Goal: Information Seeking & Learning: Learn about a topic

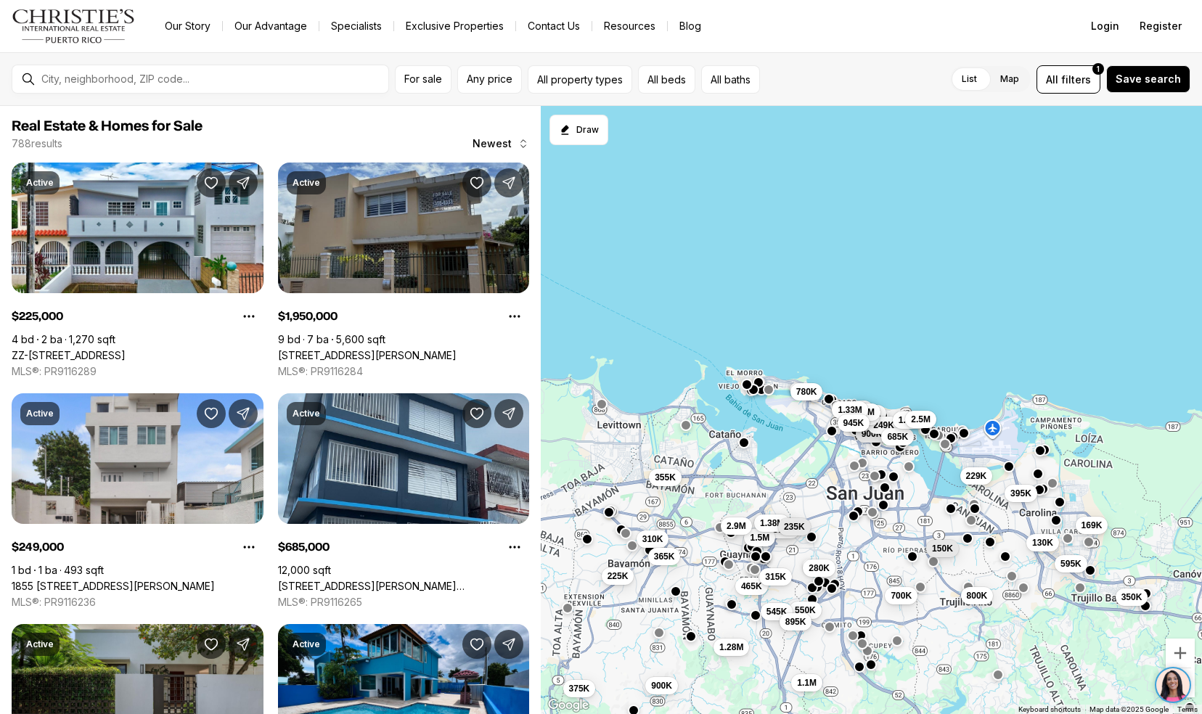
click at [303, 354] on link "1510 CALLE MIRSONIA, SAN JUAN PR, 00911" at bounding box center [367, 355] width 179 height 13
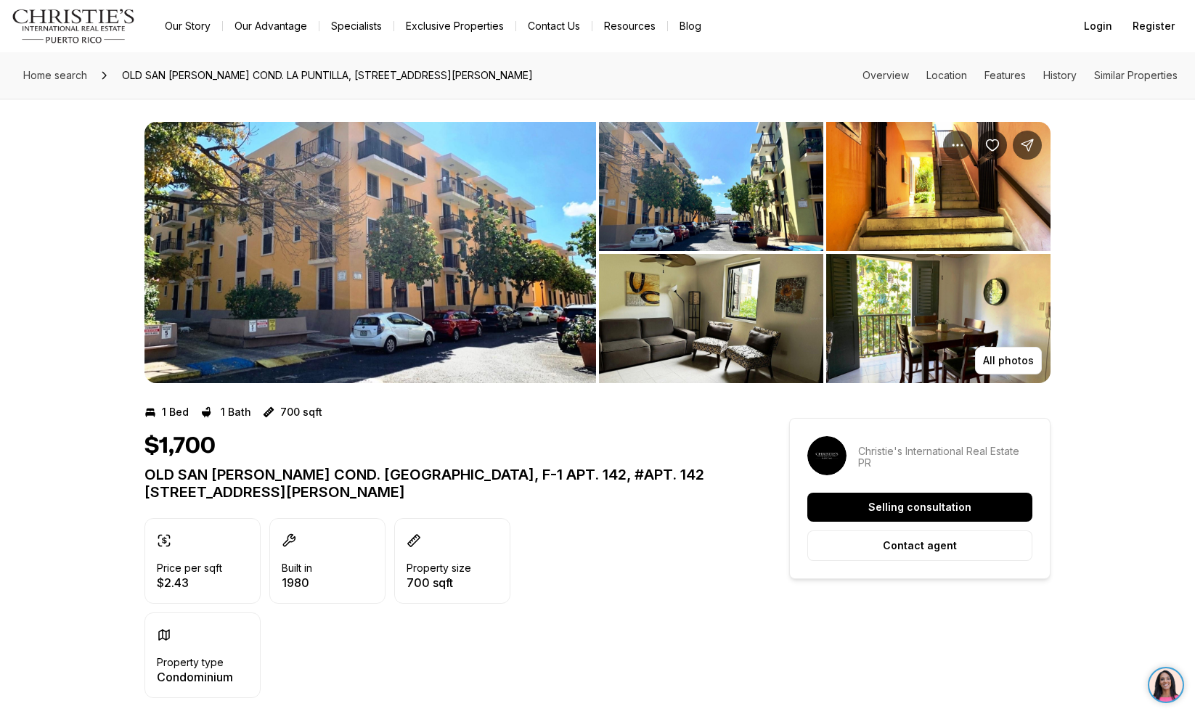
click at [448, 213] on img "View image gallery" at bounding box center [370, 252] width 452 height 261
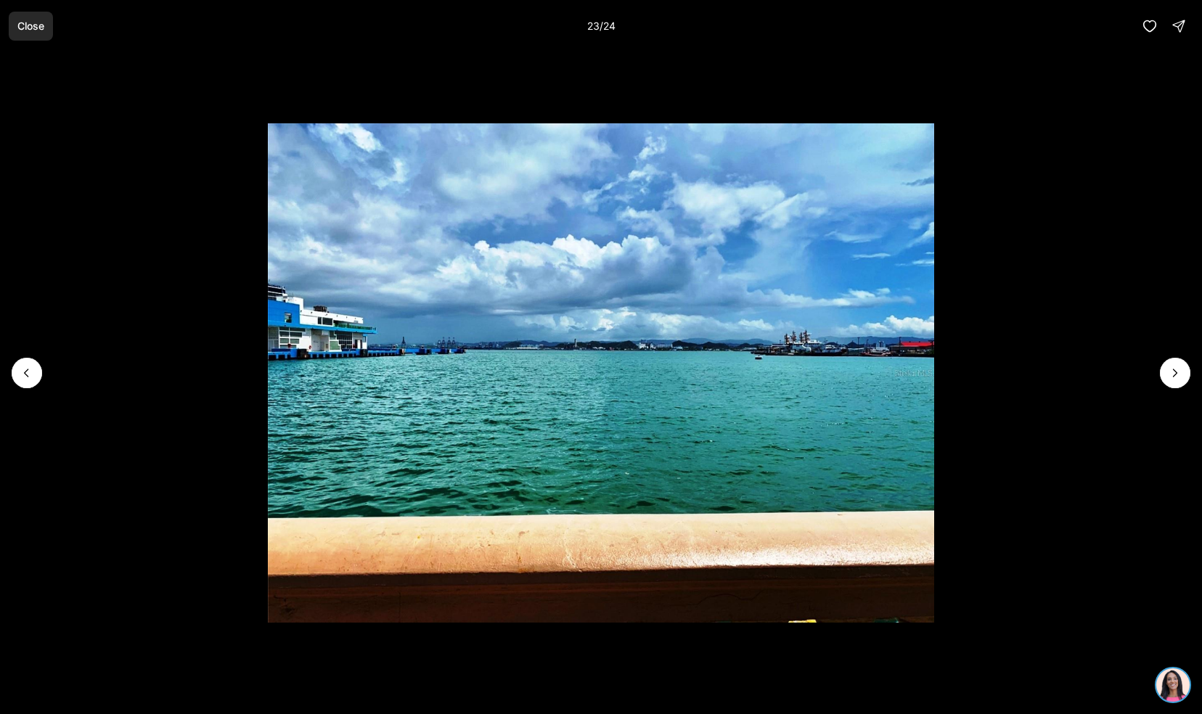
click at [22, 35] on button "Close" at bounding box center [31, 26] width 44 height 29
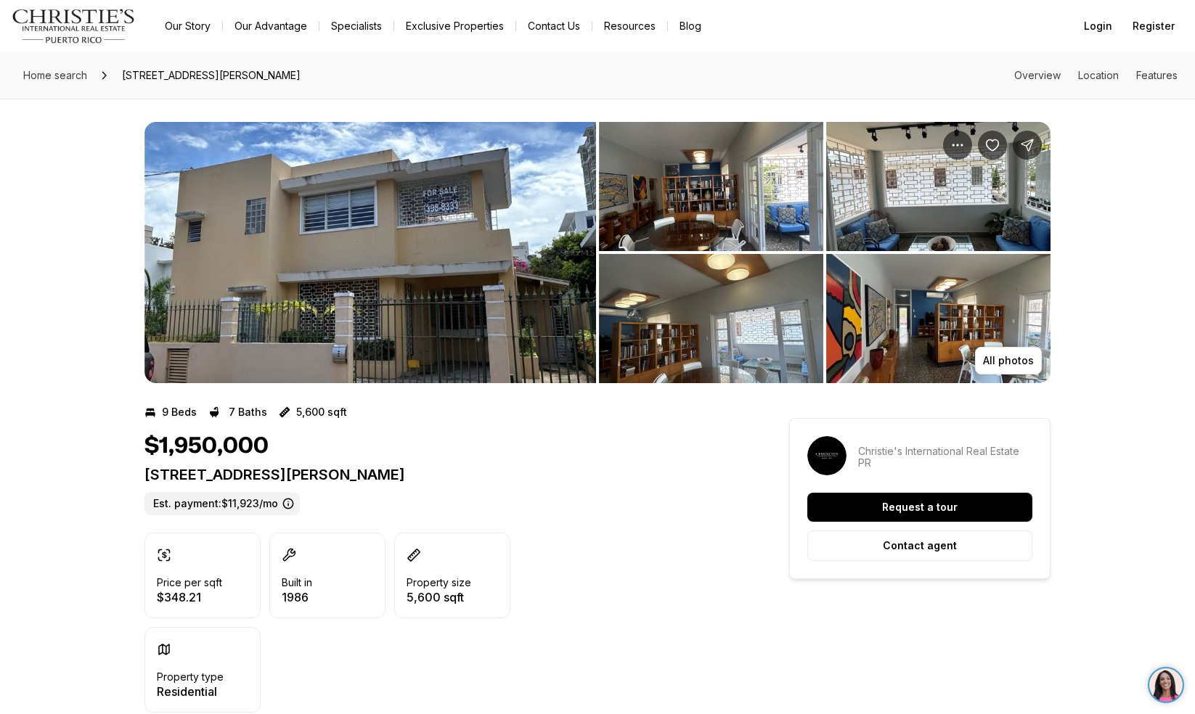
click at [482, 315] on img "View image gallery" at bounding box center [370, 252] width 452 height 261
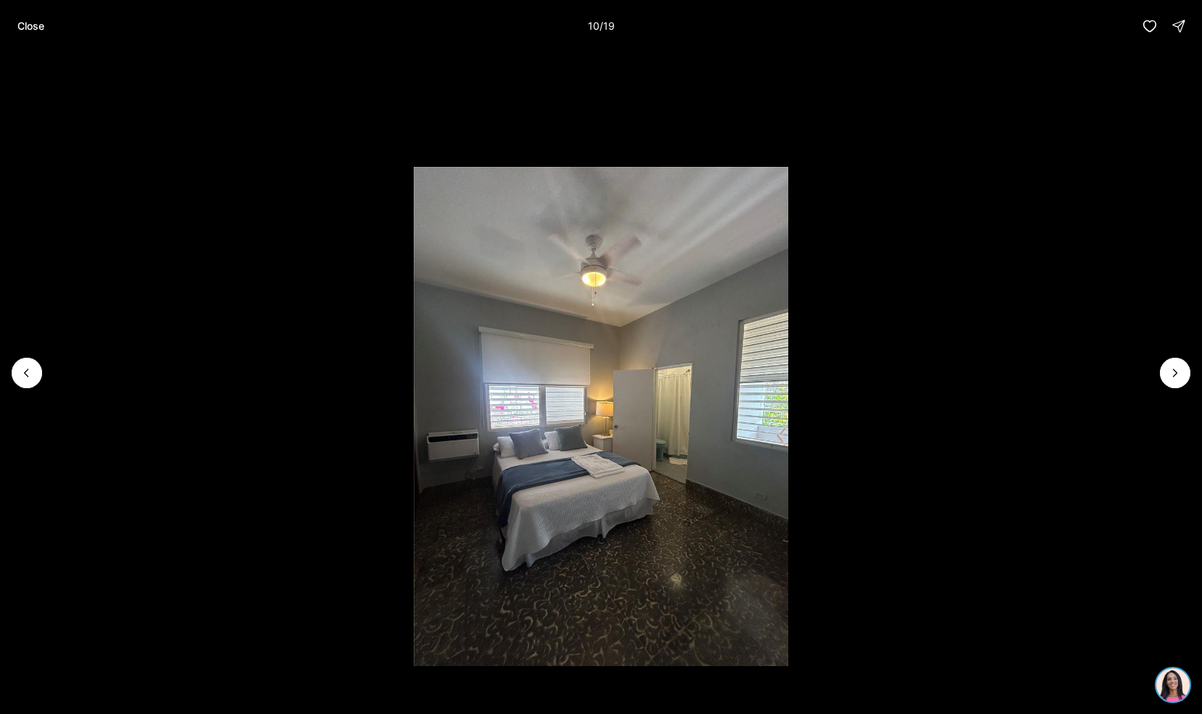
click at [53, 22] on button "Close" at bounding box center [31, 26] width 44 height 29
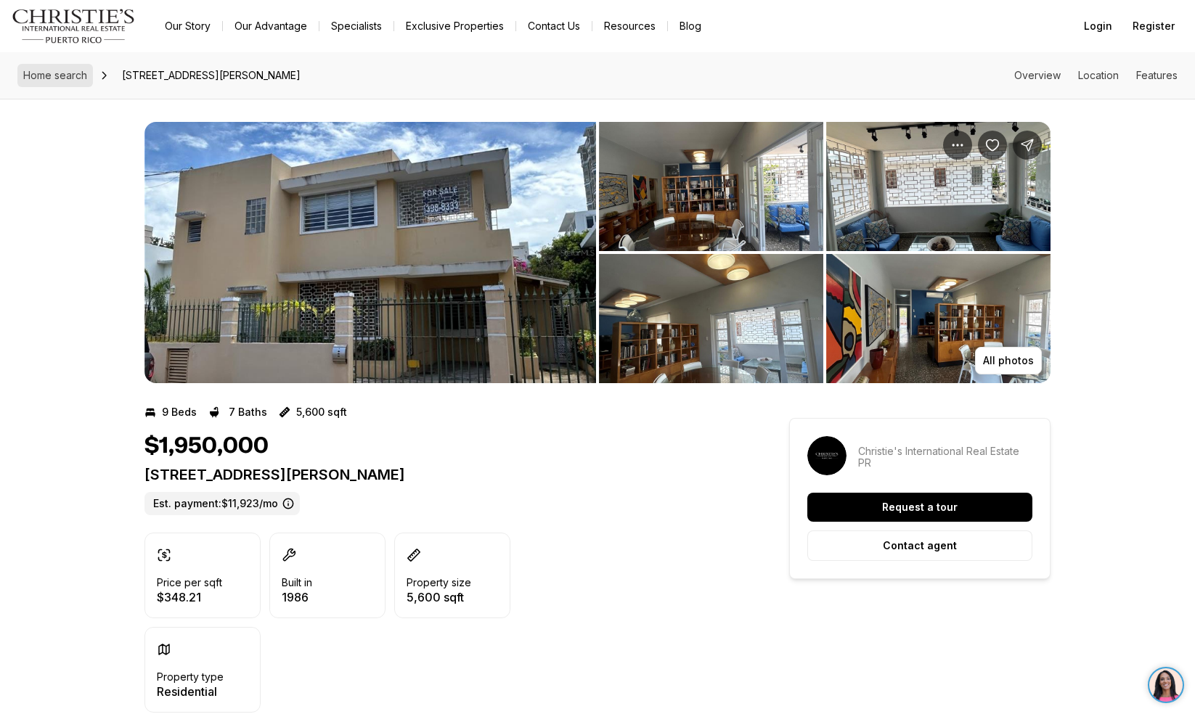
click at [45, 78] on span "Home search" at bounding box center [55, 75] width 64 height 12
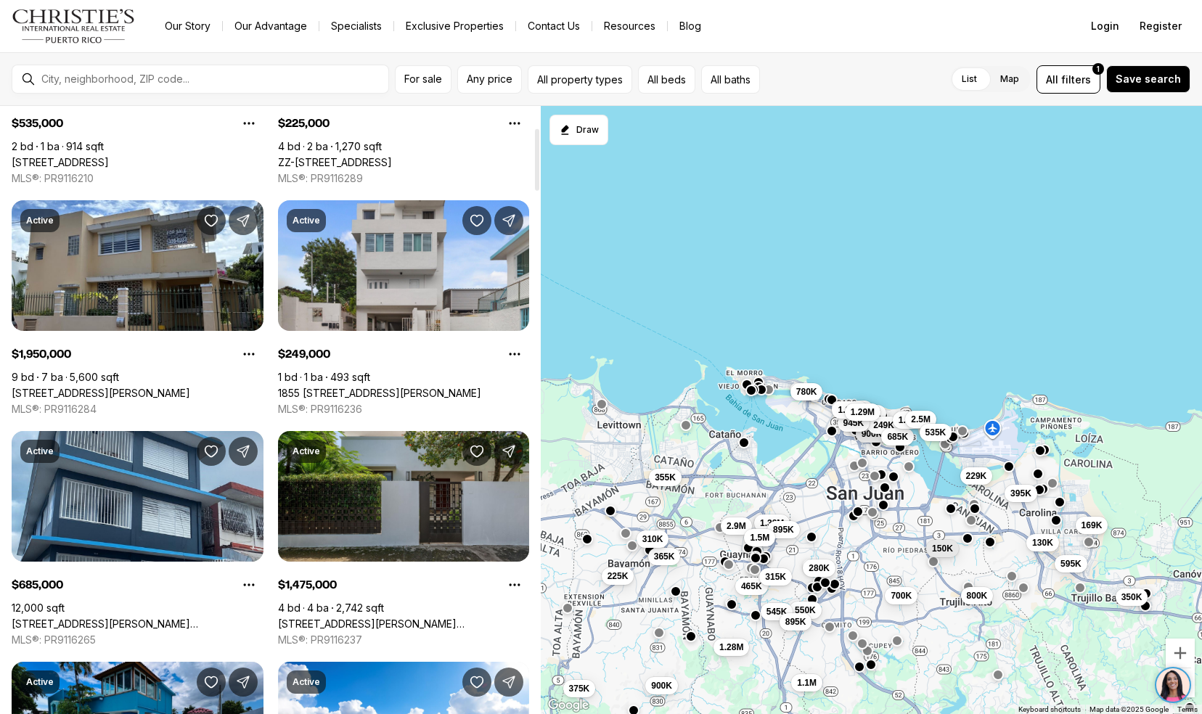
scroll to position [275, 0]
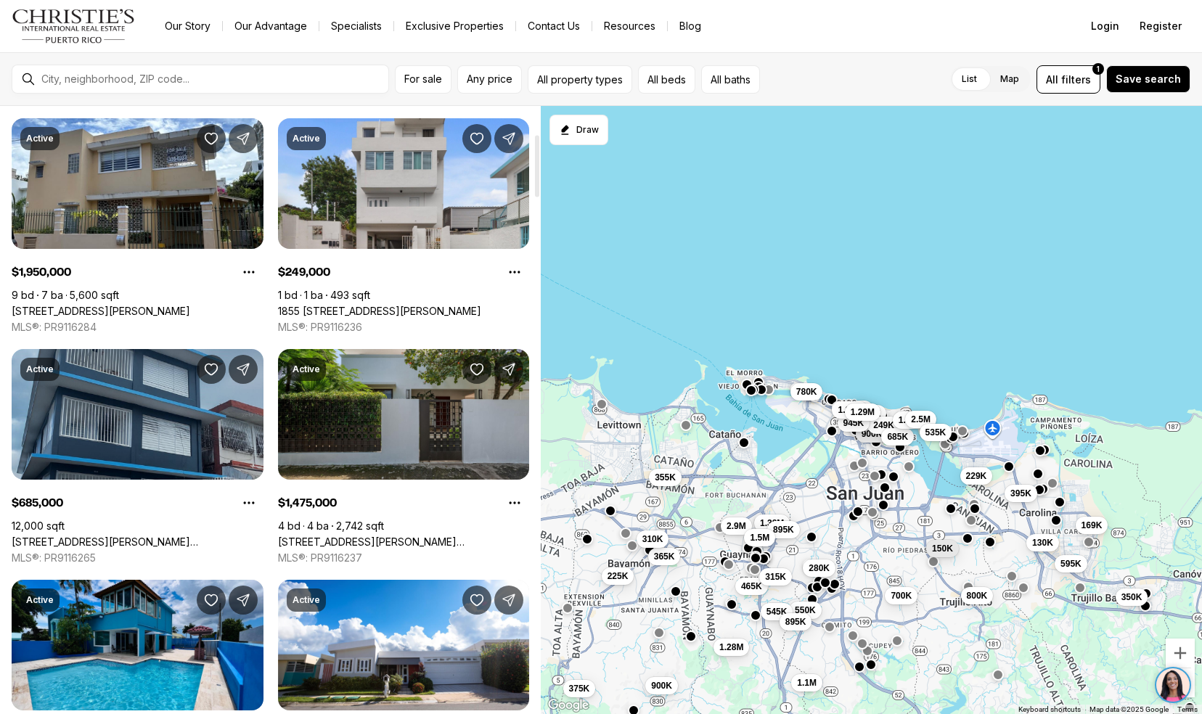
click at [36, 536] on link "309 SEGUNDO RUIZ BELVIS ST, SANTURCE PR, 00915" at bounding box center [138, 542] width 252 height 13
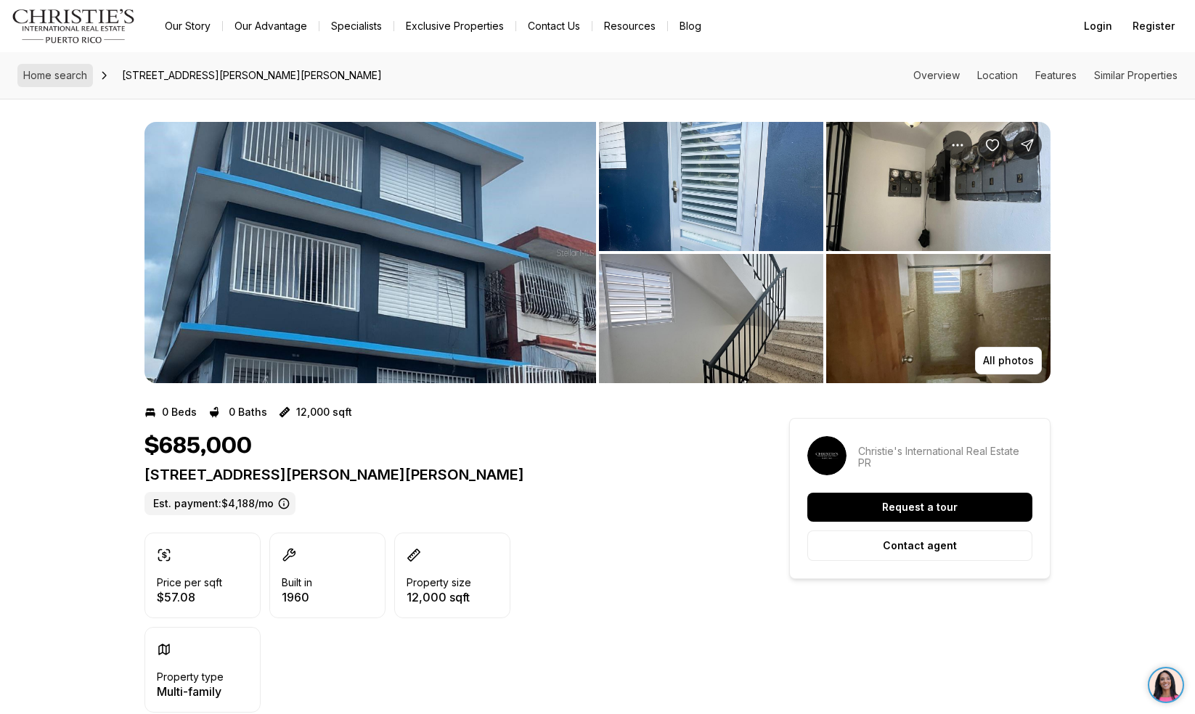
click at [45, 81] on span "Home search" at bounding box center [55, 75] width 64 height 12
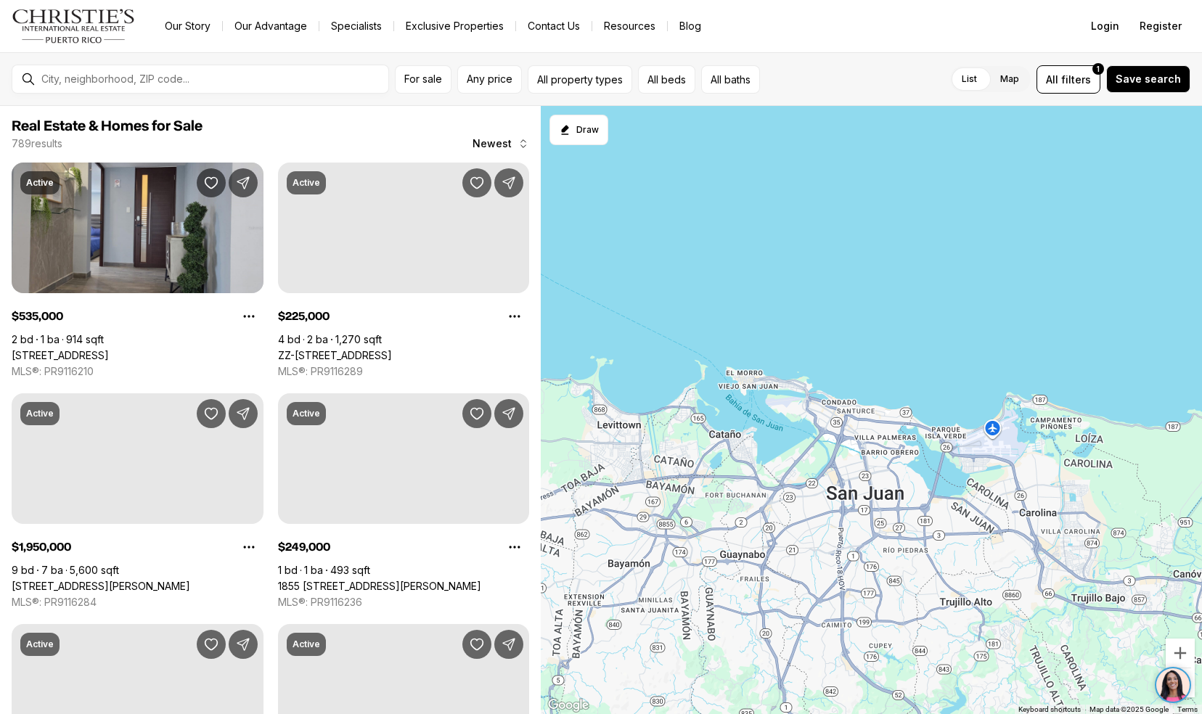
scroll to position [275, 0]
